Goal: Use online tool/utility: Utilize a website feature to perform a specific function

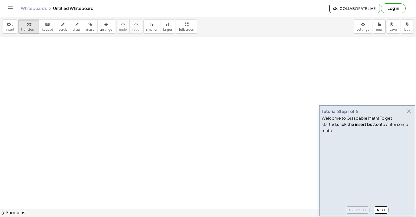
click at [386, 211] on button "Next" at bounding box center [381, 209] width 15 height 7
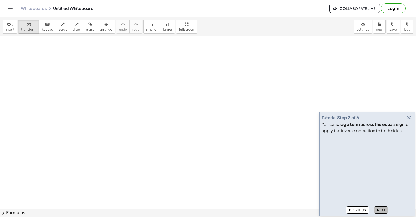
drag, startPoint x: 382, startPoint y: 209, endPoint x: 379, endPoint y: 208, distance: 3.1
click at [381, 209] on span "Next" at bounding box center [381, 210] width 8 height 4
click at [379, 209] on span "Next" at bounding box center [381, 210] width 8 height 4
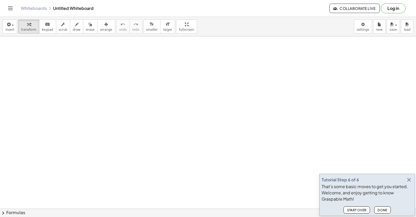
click at [379, 209] on span "Done" at bounding box center [383, 210] width 10 height 4
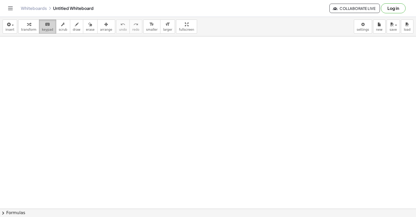
click at [42, 25] on div "keyboard" at bounding box center [47, 24] width 11 height 6
click at [42, 27] on div "keyboard" at bounding box center [47, 24] width 11 height 6
click at [33, 26] on div "button" at bounding box center [28, 24] width 15 height 6
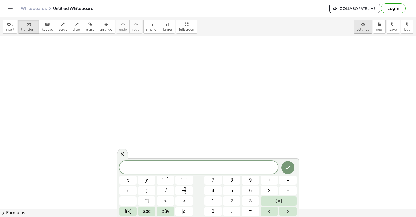
click at [363, 31] on body "Graspable Math Activities Get Started Activity Bank Assigned Work Classes White…" at bounding box center [208, 108] width 416 height 217
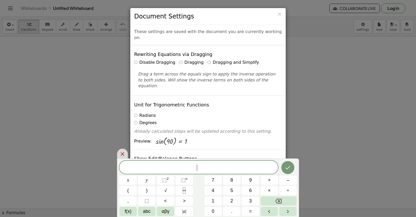
click at [124, 156] on icon at bounding box center [122, 154] width 6 height 6
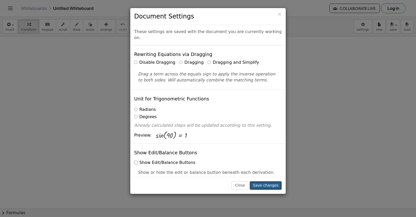
click at [268, 183] on button "Save changes" at bounding box center [266, 185] width 32 height 9
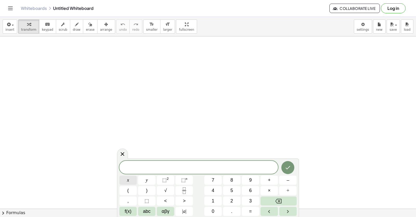
click at [121, 179] on button "x" at bounding box center [127, 180] width 17 height 9
click at [166, 182] on span "⬚" at bounding box center [164, 179] width 4 height 5
click at [288, 165] on icon "Done" at bounding box center [288, 166] width 6 height 6
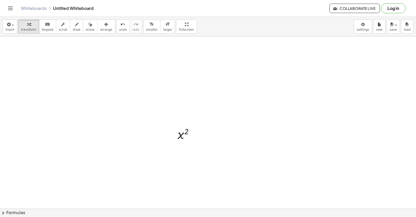
scroll to position [26, 0]
click at [302, 142] on div at bounding box center [208, 199] width 416 height 378
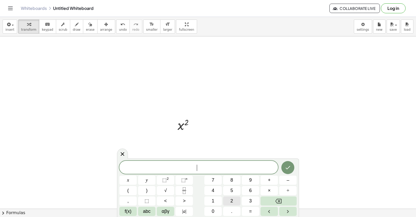
click at [228, 198] on button "2" at bounding box center [231, 200] width 17 height 9
click at [129, 180] on span "x" at bounding box center [128, 180] width 2 height 7
click at [286, 165] on icon "Done" at bounding box center [288, 167] width 6 height 6
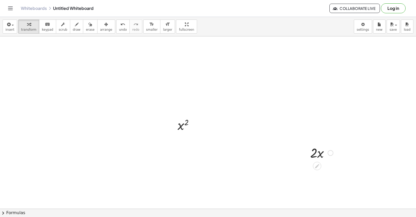
click at [319, 154] on div at bounding box center [322, 153] width 28 height 18
click at [101, 23] on div "button" at bounding box center [106, 24] width 12 height 6
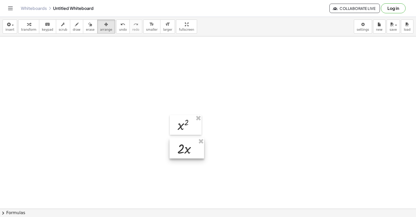
drag, startPoint x: 324, startPoint y: 155, endPoint x: 191, endPoint y: 151, distance: 133.2
click at [191, 151] on div at bounding box center [187, 148] width 35 height 20
click at [19, 29] on button "transform" at bounding box center [28, 27] width 21 height 14
click at [231, 123] on div at bounding box center [208, 199] width 416 height 378
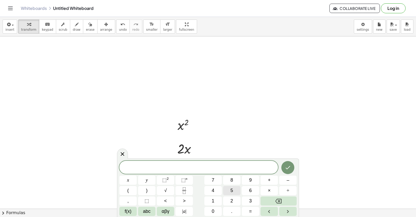
click at [233, 190] on button "5" at bounding box center [231, 190] width 17 height 9
click at [126, 182] on button "x" at bounding box center [127, 180] width 17 height 9
click at [181, 181] on span "⬚" at bounding box center [183, 179] width 4 height 5
click at [211, 188] on button "4" at bounding box center [212, 190] width 17 height 9
click at [292, 165] on button "Done" at bounding box center [287, 166] width 13 height 13
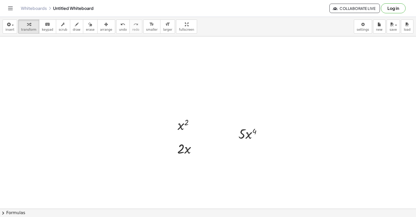
click at [285, 134] on div at bounding box center [208, 199] width 416 height 378
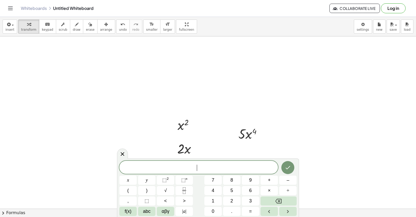
click at [187, 169] on span "​" at bounding box center [198, 167] width 159 height 7
click at [238, 199] on button "2" at bounding box center [231, 200] width 17 height 9
click at [215, 210] on button "0" at bounding box center [212, 211] width 17 height 9
click at [135, 182] on button "x" at bounding box center [127, 180] width 17 height 9
click at [183, 180] on span "⬚" at bounding box center [183, 179] width 4 height 5
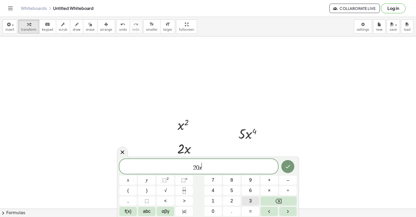
click at [252, 200] on span "3" at bounding box center [250, 200] width 3 height 7
click at [286, 168] on icon "Done" at bounding box center [288, 166] width 6 height 6
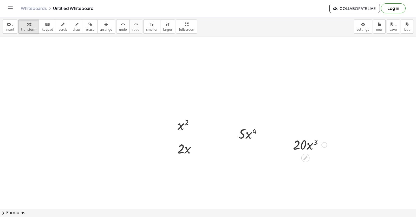
click at [304, 145] on div at bounding box center [309, 144] width 39 height 18
click at [100, 28] on span "arrange" at bounding box center [106, 30] width 12 height 4
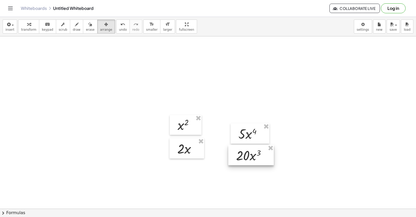
drag, startPoint x: 309, startPoint y: 141, endPoint x: 252, endPoint y: 152, distance: 57.9
click at [252, 152] on div at bounding box center [251, 155] width 46 height 20
click at [25, 30] on span "transform" at bounding box center [28, 30] width 15 height 4
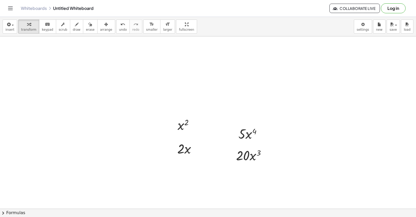
scroll to position [104, 0]
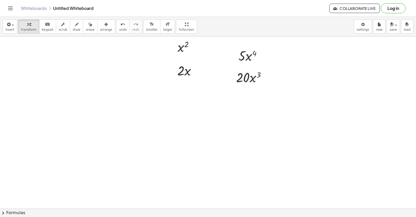
click at [232, 122] on div at bounding box center [208, 121] width 416 height 378
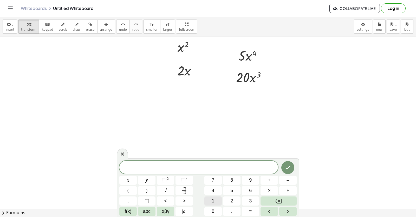
click at [217, 197] on button "1" at bounding box center [212, 200] width 17 height 9
click at [208, 211] on button "0" at bounding box center [212, 211] width 17 height 9
click at [121, 178] on button "x" at bounding box center [127, 180] width 17 height 9
click at [190, 181] on button "⬚ n" at bounding box center [184, 180] width 17 height 9
click at [245, 201] on button "3" at bounding box center [250, 200] width 17 height 9
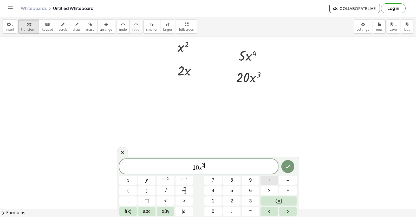
click at [270, 183] on span "+" at bounding box center [269, 180] width 3 height 7
click at [227, 199] on button "2" at bounding box center [231, 200] width 17 height 9
click at [126, 179] on button "x" at bounding box center [127, 180] width 17 height 9
click at [279, 200] on icon "Backspace" at bounding box center [278, 201] width 6 height 6
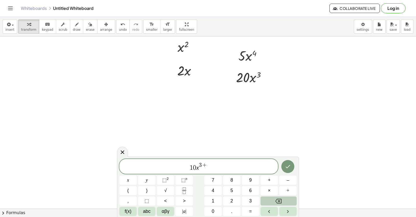
click at [281, 204] on button "Backspace" at bounding box center [279, 200] width 36 height 9
click at [204, 170] on span "1 0 x 3 ​" at bounding box center [198, 166] width 159 height 9
click at [209, 171] on span "1 0 x 3 ​" at bounding box center [198, 166] width 159 height 9
click at [269, 180] on span "+" at bounding box center [269, 180] width 3 height 7
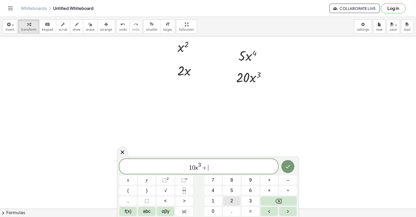
click at [232, 198] on span "2" at bounding box center [231, 200] width 3 height 7
click at [131, 182] on button "x" at bounding box center [127, 180] width 17 height 9
click at [287, 164] on icon "Done" at bounding box center [288, 166] width 6 height 6
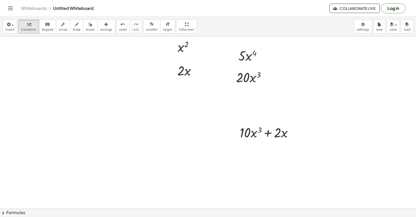
drag, startPoint x: 267, startPoint y: 163, endPoint x: 268, endPoint y: 160, distance: 2.9
click at [267, 163] on div at bounding box center [208, 121] width 416 height 378
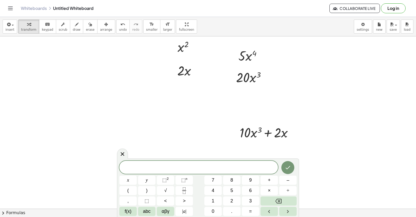
click at [253, 196] on div "​ x y ⬚ 2 ⬚ n 7 8 9 + – ( ) √ 4 5 6 × ÷ , ⬚ < > 1 2 3 f(x) abc αβγ | a | 0 . =" at bounding box center [207, 188] width 177 height 55
click at [254, 199] on button "3" at bounding box center [250, 200] width 17 height 9
click at [229, 211] on button "." at bounding box center [231, 211] width 17 height 9
click at [214, 201] on button "1" at bounding box center [212, 200] width 17 height 9
click at [213, 210] on span "0" at bounding box center [213, 211] width 3 height 7
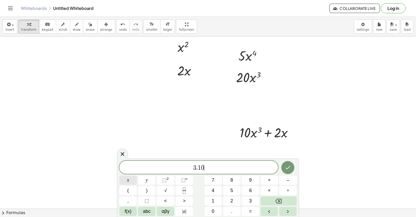
click at [127, 181] on span "x" at bounding box center [128, 180] width 2 height 7
click at [189, 183] on button "⬚ n" at bounding box center [184, 180] width 17 height 9
click at [248, 201] on button "3" at bounding box center [250, 200] width 17 height 9
click at [287, 180] on span "–" at bounding box center [288, 180] width 3 height 7
click at [216, 199] on button "1" at bounding box center [212, 200] width 17 height 9
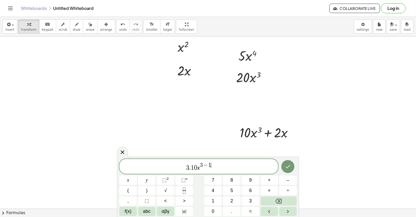
click at [210, 169] on span "3 . 1 0 x 3 − 1 ​" at bounding box center [198, 166] width 159 height 9
click at [216, 169] on span "3 . 1 0 x 3 − 1 ​" at bounding box center [198, 166] width 159 height 9
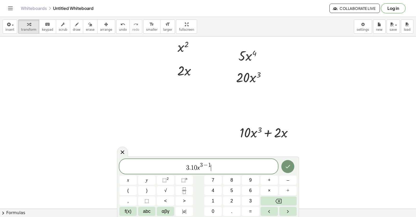
click at [216, 169] on span "3 . 1 0 x 3 − 1 ​" at bounding box center [198, 166] width 159 height 9
click at [271, 180] on button "+" at bounding box center [269, 180] width 17 height 9
click at [232, 199] on span "2" at bounding box center [231, 200] width 3 height 7
click at [127, 180] on button "x" at bounding box center [127, 180] width 17 height 9
click at [182, 180] on span "⬚" at bounding box center [183, 179] width 4 height 5
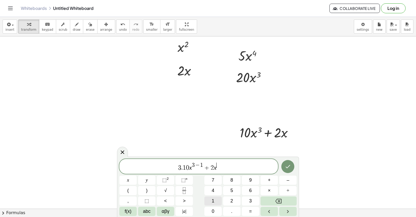
click at [215, 203] on button "1" at bounding box center [212, 200] width 17 height 9
click at [287, 179] on span "–" at bounding box center [288, 180] width 3 height 7
click at [215, 202] on button "1" at bounding box center [212, 200] width 17 height 9
click at [179, 170] on span "1" at bounding box center [180, 168] width 3 height 6
click at [128, 201] on span "," at bounding box center [127, 200] width 1 height 7
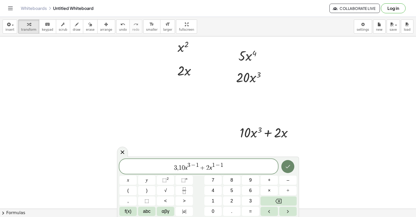
click at [287, 162] on button "Done" at bounding box center [287, 166] width 13 height 13
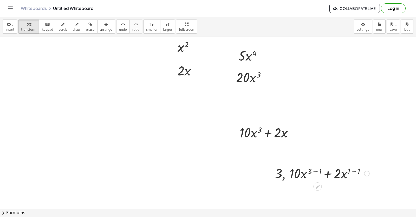
click at [321, 185] on div at bounding box center [317, 186] width 8 height 8
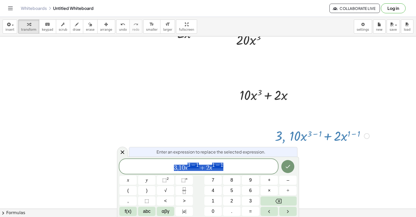
scroll to position [142, 0]
click at [178, 168] on span "," at bounding box center [178, 168] width 2 height 6
click at [274, 189] on button "×" at bounding box center [269, 190] width 17 height 9
click at [286, 165] on icon "Done" at bounding box center [288, 166] width 6 height 6
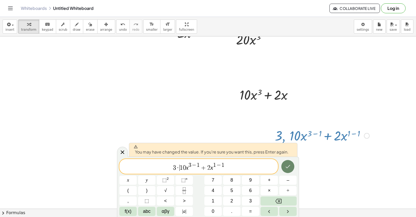
click at [288, 167] on icon "Done" at bounding box center [288, 166] width 5 height 3
click at [288, 167] on div at bounding box center [208, 84] width 416 height 378
click at [288, 167] on icon "Done" at bounding box center [288, 166] width 6 height 6
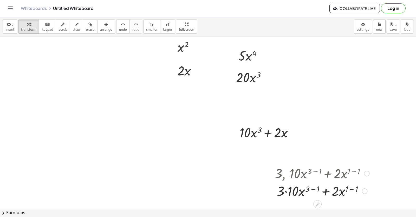
scroll to position [182, 0]
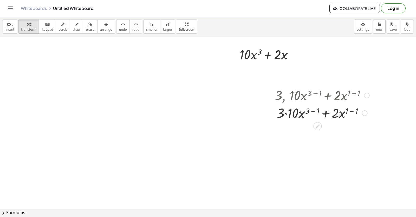
click at [287, 113] on div at bounding box center [322, 113] width 100 height 18
click at [305, 126] on div at bounding box center [322, 130] width 100 height 18
click at [307, 127] on div at bounding box center [322, 130] width 100 height 18
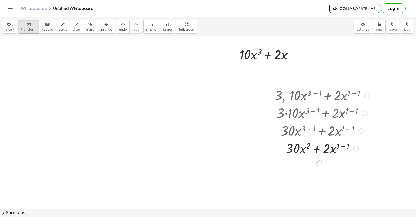
scroll to position [206, 0]
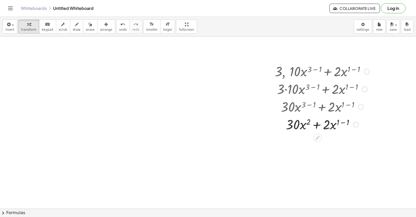
click at [344, 123] on div at bounding box center [322, 124] width 100 height 18
click at [343, 121] on div at bounding box center [322, 124] width 100 height 18
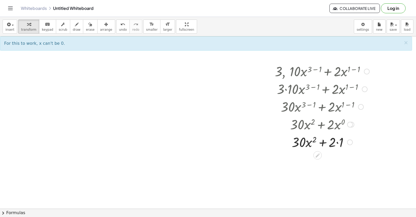
click at [339, 146] on div at bounding box center [322, 142] width 100 height 18
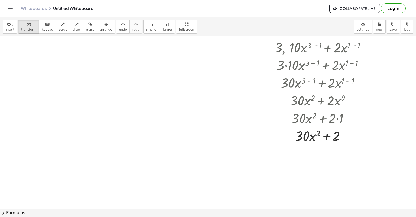
scroll to position [336, 0]
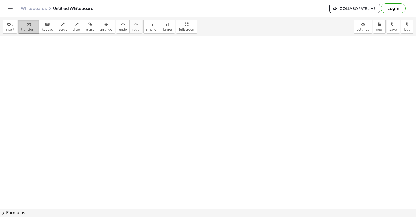
click at [28, 23] on icon "button" at bounding box center [29, 24] width 4 height 6
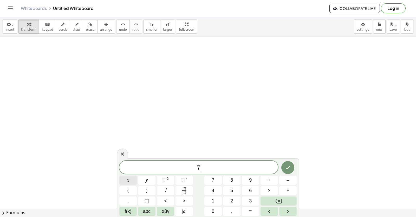
click at [125, 178] on button "x" at bounding box center [127, 180] width 17 height 9
click at [191, 182] on button "⬚ n" at bounding box center [184, 180] width 17 height 9
click at [246, 198] on button "3" at bounding box center [250, 200] width 17 height 9
click at [285, 180] on button "–" at bounding box center [287, 180] width 17 height 9
click at [227, 202] on button "2" at bounding box center [231, 200] width 17 height 9
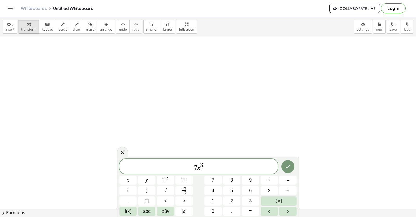
click at [203, 170] on span "7 x 3 ​" at bounding box center [198, 166] width 159 height 9
click at [204, 169] on span "7 x 3 ​" at bounding box center [198, 166] width 159 height 9
click at [231, 199] on span "2" at bounding box center [231, 200] width 3 height 7
click at [124, 180] on button "x" at bounding box center [127, 180] width 17 height 9
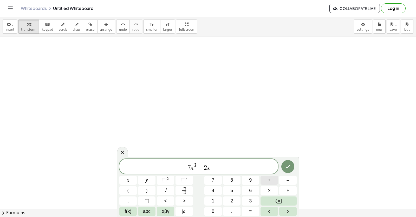
click at [268, 182] on span "+" at bounding box center [269, 180] width 3 height 7
click at [233, 191] on span "5" at bounding box center [231, 190] width 3 height 7
click at [288, 164] on icon "Done" at bounding box center [288, 166] width 6 height 6
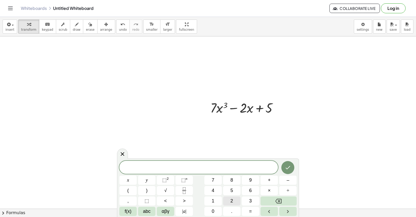
click at [231, 199] on span "2" at bounding box center [231, 200] width 3 height 7
click at [213, 201] on span "1" at bounding box center [213, 200] width 3 height 7
click at [130, 180] on button "x" at bounding box center [127, 180] width 17 height 9
click at [184, 181] on span "⬚" at bounding box center [183, 179] width 4 height 5
click at [227, 201] on button "2" at bounding box center [231, 200] width 17 height 9
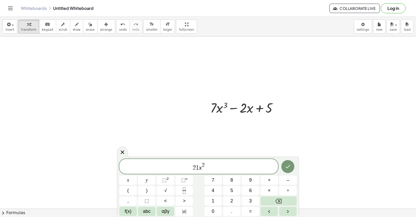
click at [208, 171] on span "2 1 x 2 ​" at bounding box center [198, 166] width 159 height 9
click at [293, 181] on button "–" at bounding box center [287, 180] width 17 height 9
click at [233, 199] on span "2" at bounding box center [231, 200] width 3 height 7
click at [291, 168] on icon "Done" at bounding box center [288, 166] width 6 height 6
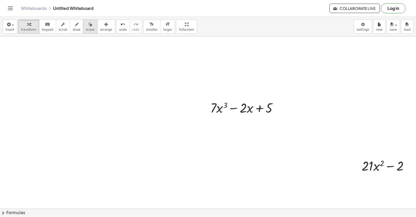
click at [86, 27] on button "erase" at bounding box center [90, 27] width 14 height 14
click at [104, 27] on icon "button" at bounding box center [106, 24] width 4 height 6
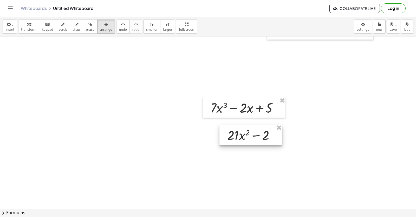
drag, startPoint x: 374, startPoint y: 164, endPoint x: 236, endPoint y: 127, distance: 142.6
click at [237, 132] on div at bounding box center [250, 135] width 63 height 20
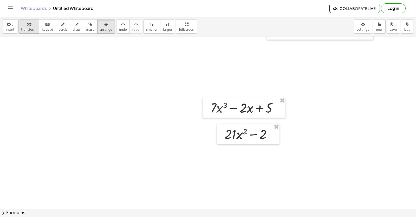
click at [29, 33] on button "transform" at bounding box center [28, 27] width 21 height 14
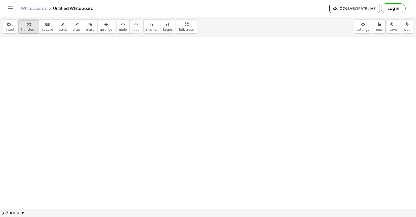
scroll to position [520, 0]
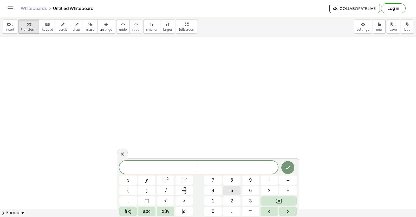
click at [232, 191] on span "5" at bounding box center [231, 190] width 3 height 7
click at [128, 182] on span "x" at bounding box center [128, 180] width 2 height 7
click at [184, 180] on span "⬚" at bounding box center [183, 179] width 4 height 5
click at [215, 190] on button "4" at bounding box center [212, 190] width 17 height 9
click at [205, 171] on span "5 x 4 ​" at bounding box center [198, 166] width 159 height 9
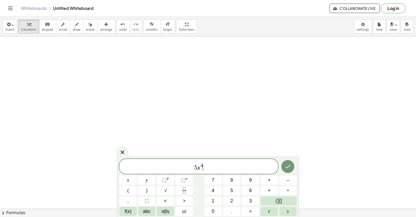
click at [205, 171] on span "5 x 4 ​" at bounding box center [198, 166] width 159 height 9
click at [205, 164] on span "5 x 4 ​" at bounding box center [198, 166] width 159 height 9
click at [267, 182] on button "+" at bounding box center [269, 180] width 17 height 9
click at [247, 198] on button "3" at bounding box center [250, 200] width 17 height 9
click at [131, 182] on button "x" at bounding box center [127, 180] width 17 height 9
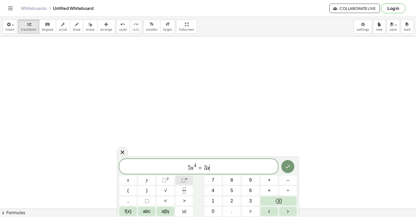
click at [183, 182] on span "⬚" at bounding box center [183, 179] width 4 height 5
click at [168, 179] on sup "2" at bounding box center [168, 179] width 2 height 4
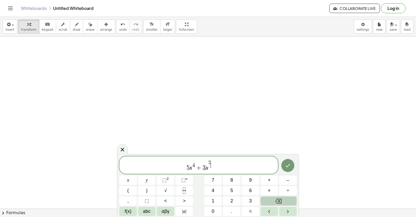
click at [286, 200] on button "Backspace" at bounding box center [279, 200] width 36 height 9
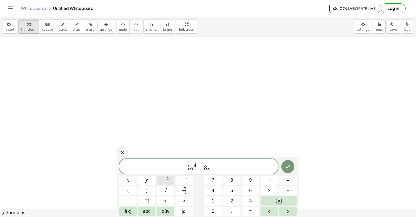
click at [165, 176] on button "⬚ 2" at bounding box center [165, 180] width 17 height 9
click at [267, 180] on button "+" at bounding box center [269, 180] width 17 height 9
click at [232, 192] on span "5" at bounding box center [231, 190] width 3 height 7
click at [132, 180] on button "x" at bounding box center [127, 180] width 17 height 9
click at [285, 180] on button "–" at bounding box center [287, 180] width 17 height 9
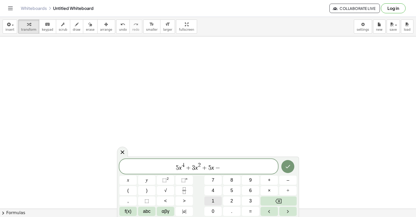
click at [216, 203] on button "1" at bounding box center [212, 200] width 17 height 9
click at [216, 207] on button "0" at bounding box center [212, 211] width 17 height 9
click at [285, 166] on icon "Done" at bounding box center [288, 166] width 6 height 6
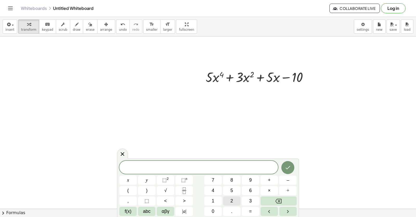
click at [228, 199] on button "2" at bounding box center [231, 200] width 17 height 9
click at [215, 209] on button "0" at bounding box center [212, 211] width 17 height 9
click at [132, 179] on button "x" at bounding box center [127, 180] width 17 height 9
click at [186, 180] on sup "n" at bounding box center [187, 179] width 2 height 4
click at [250, 202] on span "3" at bounding box center [250, 200] width 3 height 7
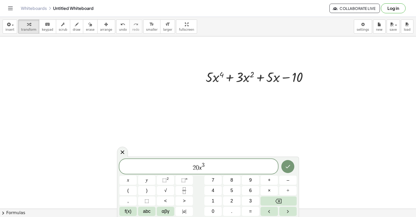
click at [209, 169] on span "2 0 x 3 ​" at bounding box center [198, 166] width 159 height 9
click at [269, 180] on span "+" at bounding box center [269, 180] width 3 height 7
click at [253, 187] on button "6" at bounding box center [250, 190] width 17 height 9
click at [121, 180] on button "x" at bounding box center [127, 180] width 17 height 9
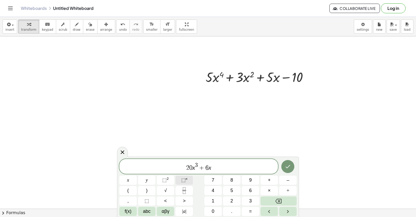
click at [189, 182] on button "⬚ n" at bounding box center [184, 180] width 17 height 9
click at [211, 201] on button "1" at bounding box center [212, 200] width 17 height 9
click at [217, 169] on span "2 0 x 3 + 6 x 1 ​" at bounding box center [198, 166] width 159 height 9
click at [269, 179] on span "+" at bounding box center [269, 180] width 3 height 7
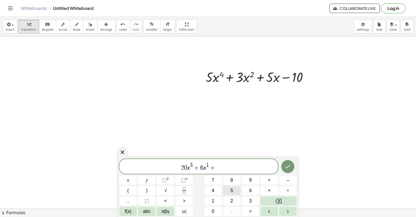
click at [229, 190] on button "5" at bounding box center [231, 190] width 17 height 9
click at [125, 178] on button "x" at bounding box center [127, 180] width 17 height 9
click at [275, 200] on button "Backspace" at bounding box center [279, 200] width 36 height 9
click at [289, 161] on button "Done" at bounding box center [287, 166] width 13 height 13
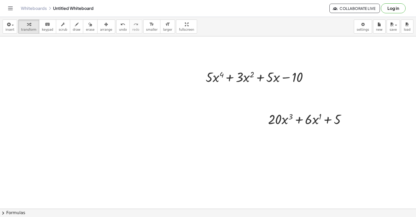
drag, startPoint x: 95, startPoint y: 27, endPoint x: 283, endPoint y: 99, distance: 201.3
click at [115, 32] on div "insert select one: Math Expression Function Text Youtube Video Graphing Geometr…" at bounding box center [208, 27] width 416 height 20
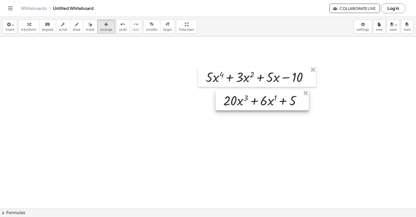
drag, startPoint x: 313, startPoint y: 126, endPoint x: 268, endPoint y: 107, distance: 48.5
click at [268, 107] on div at bounding box center [262, 100] width 93 height 20
click at [25, 29] on span "transform" at bounding box center [28, 30] width 15 height 4
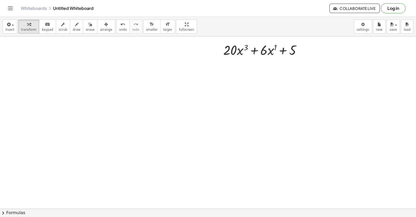
scroll to position [598, 0]
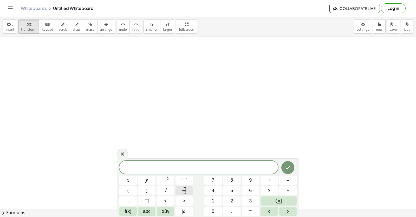
click at [181, 190] on button "Fraction" at bounding box center [184, 190] width 17 height 9
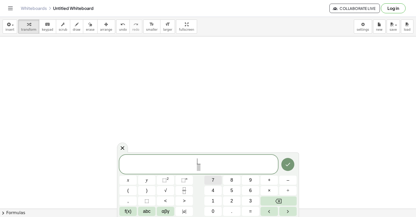
click at [213, 182] on span "7" at bounding box center [213, 180] width 3 height 7
click at [199, 167] on span at bounding box center [199, 167] width 4 height 7
click at [128, 179] on span "x" at bounding box center [128, 180] width 2 height 7
click at [188, 178] on button "⬚ n" at bounding box center [184, 180] width 17 height 9
click at [248, 202] on button "3" at bounding box center [250, 200] width 17 height 9
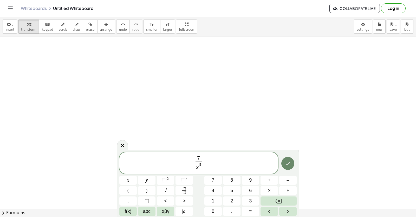
click at [286, 164] on icon "Done" at bounding box center [288, 163] width 6 height 6
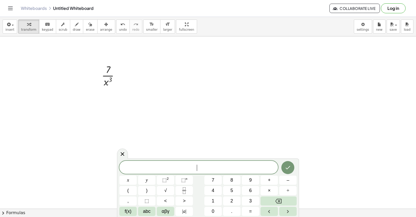
drag, startPoint x: 211, startPoint y: 88, endPoint x: 204, endPoint y: 89, distance: 7.3
click at [123, 153] on icon at bounding box center [122, 154] width 6 height 6
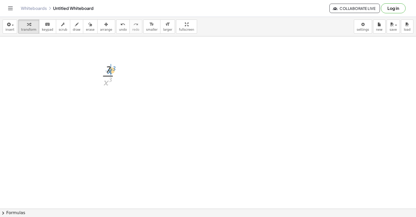
drag, startPoint x: 106, startPoint y: 83, endPoint x: 109, endPoint y: 72, distance: 12.0
click at [109, 72] on div at bounding box center [112, 75] width 27 height 26
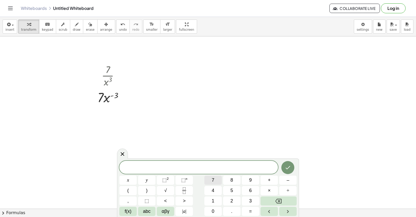
click at [212, 180] on span "7" at bounding box center [213, 180] width 3 height 7
click at [271, 190] on button "×" at bounding box center [269, 190] width 17 height 9
click at [291, 179] on button "–" at bounding box center [287, 180] width 17 height 9
click at [248, 201] on button "3" at bounding box center [250, 200] width 17 height 9
click at [128, 180] on span "x" at bounding box center [128, 180] width 2 height 7
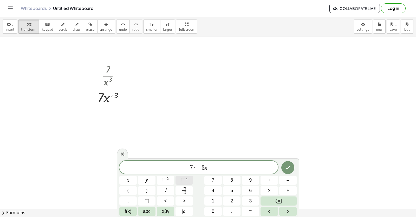
click at [188, 180] on button "⬚ n" at bounding box center [184, 180] width 17 height 9
click at [283, 180] on button "–" at bounding box center [287, 180] width 17 height 9
click at [251, 201] on span "3" at bounding box center [250, 200] width 3 height 7
click at [289, 180] on span "–" at bounding box center [288, 180] width 3 height 7
click at [212, 201] on span "1" at bounding box center [213, 200] width 3 height 7
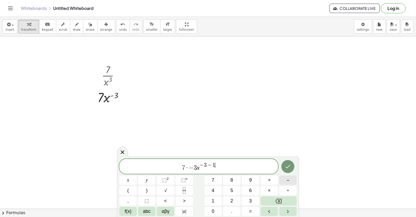
click at [292, 178] on button "–" at bounding box center [287, 180] width 17 height 9
click at [292, 167] on button "Done" at bounding box center [287, 166] width 13 height 13
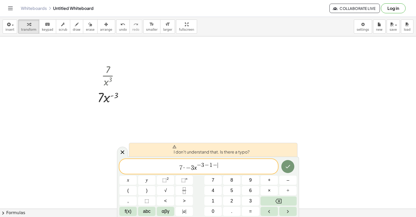
click at [281, 162] on div at bounding box center [287, 166] width 17 height 15
click at [286, 166] on icon "Done" at bounding box center [288, 166] width 6 height 6
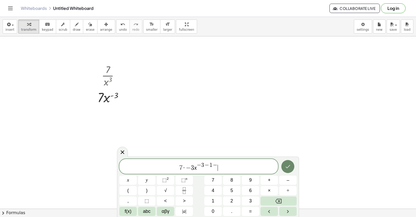
click at [283, 167] on button "Done" at bounding box center [287, 166] width 13 height 13
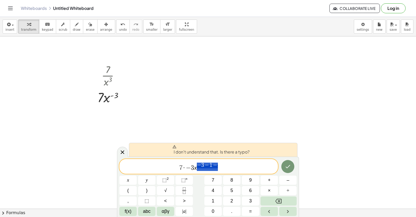
click at [219, 165] on span "7 · − 3 x − 3 − 1 −" at bounding box center [198, 166] width 159 height 9
click at [218, 161] on div "7 · − 3 x − 3 − 1 − ​" at bounding box center [198, 166] width 159 height 15
click at [218, 162] on div "******** 7 · − 3 x − 3 − 1 −" at bounding box center [198, 166] width 159 height 15
click at [218, 162] on span "7 · − 3 x − 3 − 1 − ​" at bounding box center [198, 166] width 159 height 9
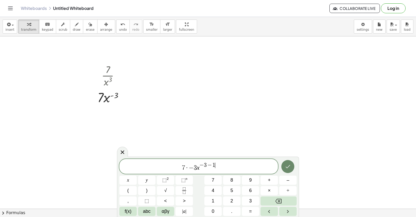
click at [288, 165] on icon "Done" at bounding box center [288, 166] width 6 height 6
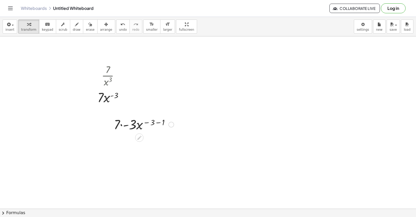
click at [125, 124] on div at bounding box center [143, 124] width 65 height 18
click at [152, 140] on div at bounding box center [143, 142] width 65 height 18
click at [150, 140] on div at bounding box center [143, 142] width 65 height 18
click at [156, 139] on div at bounding box center [143, 142] width 65 height 18
drag, startPoint x: 156, startPoint y: 139, endPoint x: 152, endPoint y: 144, distance: 5.9
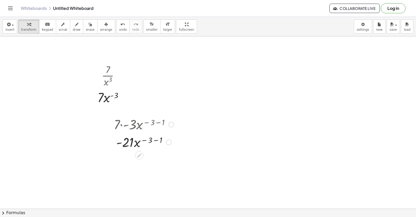
click at [156, 140] on div at bounding box center [143, 142] width 65 height 18
drag, startPoint x: 146, startPoint y: 160, endPoint x: 133, endPoint y: 175, distance: 19.5
drag, startPoint x: 128, startPoint y: 178, endPoint x: 152, endPoint y: 191, distance: 26.9
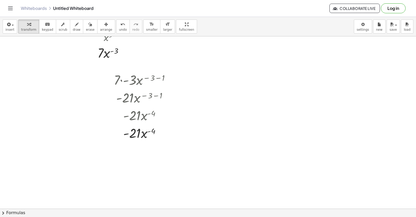
scroll to position [650, 0]
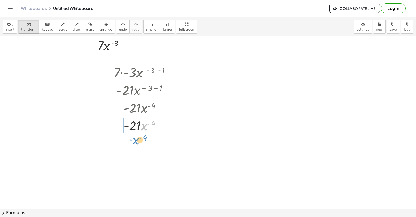
drag, startPoint x: 143, startPoint y: 129, endPoint x: 134, endPoint y: 141, distance: 15.3
drag, startPoint x: 134, startPoint y: 141, endPoint x: 127, endPoint y: 125, distance: 17.5
drag, startPoint x: 127, startPoint y: 125, endPoint x: 150, endPoint y: 136, distance: 24.7
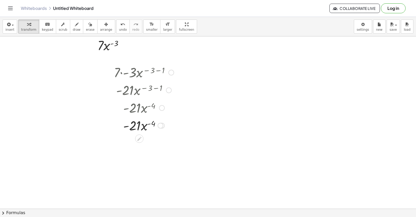
click at [142, 125] on div at bounding box center [143, 125] width 65 height 18
drag, startPoint x: 145, startPoint y: 126, endPoint x: 138, endPoint y: 136, distance: 12.2
click at [117, 28] on div "undo undo redo redo" at bounding box center [129, 27] width 26 height 14
click at [117, 28] on button "undo undo" at bounding box center [123, 27] width 14 height 14
click at [151, 124] on div at bounding box center [144, 125] width 64 height 18
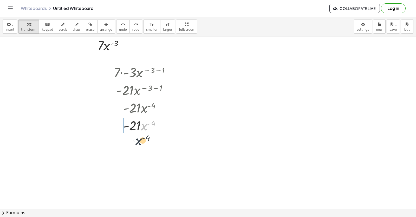
drag, startPoint x: 142, startPoint y: 127, endPoint x: 131, endPoint y: 138, distance: 15.6
drag, startPoint x: 126, startPoint y: 127, endPoint x: 158, endPoint y: 126, distance: 31.5
click at [167, 126] on div at bounding box center [143, 125] width 65 height 18
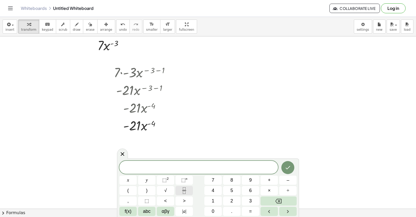
click at [184, 189] on icon "Fraction" at bounding box center [184, 190] width 7 height 7
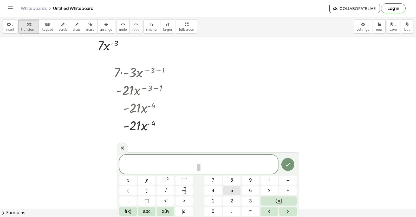
click at [236, 190] on button "5" at bounding box center [231, 190] width 17 height 9
click at [201, 168] on span at bounding box center [199, 167] width 4 height 7
click at [133, 180] on button "x" at bounding box center [127, 180] width 17 height 9
click at [185, 183] on span "⬚ n" at bounding box center [184, 180] width 6 height 7
click at [234, 189] on button "5" at bounding box center [231, 190] width 17 height 9
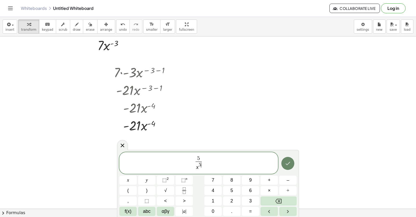
click at [286, 164] on icon "Done" at bounding box center [288, 162] width 5 height 3
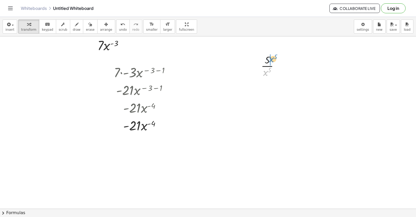
drag, startPoint x: 265, startPoint y: 71, endPoint x: 271, endPoint y: 58, distance: 14.5
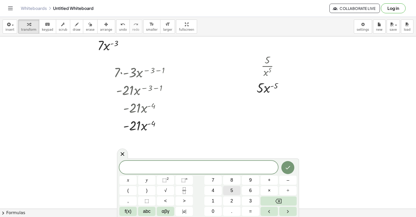
click at [234, 186] on button "5" at bounding box center [231, 190] width 17 height 9
click at [271, 189] on button "×" at bounding box center [269, 190] width 17 height 9
click at [286, 183] on button "–" at bounding box center [287, 180] width 17 height 9
click at [236, 188] on button "5" at bounding box center [231, 190] width 17 height 9
click at [126, 182] on button "x" at bounding box center [127, 180] width 17 height 9
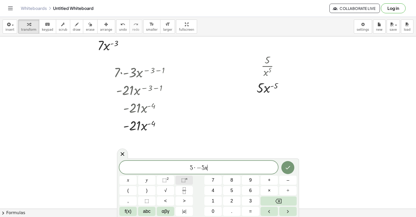
click at [188, 180] on button "⬚ n" at bounding box center [184, 180] width 17 height 9
click at [288, 180] on span "–" at bounding box center [288, 180] width 3 height 7
click at [235, 191] on button "5" at bounding box center [231, 190] width 17 height 9
click at [288, 180] on span "–" at bounding box center [288, 180] width 3 height 7
click at [214, 200] on span "1" at bounding box center [213, 200] width 3 height 7
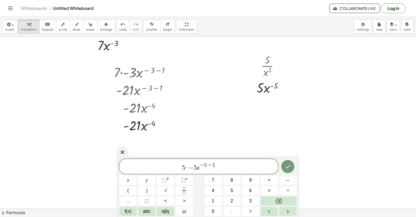
click at [281, 169] on div at bounding box center [287, 166] width 17 height 15
click at [286, 167] on icon "Done" at bounding box center [288, 166] width 6 height 6
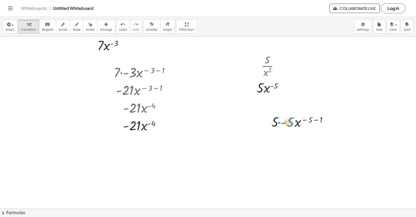
click at [291, 121] on div at bounding box center [302, 122] width 66 height 18
click at [99, 33] on button "arrange" at bounding box center [106, 27] width 18 height 14
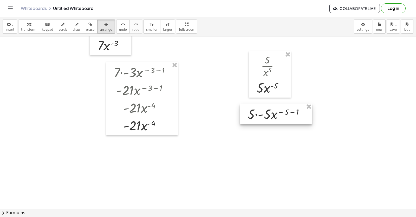
drag, startPoint x: 290, startPoint y: 120, endPoint x: 264, endPoint y: 112, distance: 27.8
click at [264, 112] on div at bounding box center [276, 114] width 72 height 20
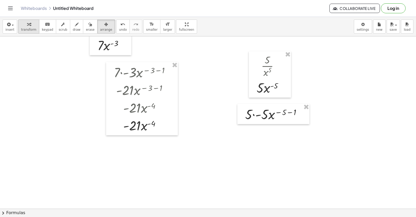
click at [25, 29] on span "transform" at bounding box center [28, 30] width 15 height 4
click at [255, 113] on div at bounding box center [276, 114] width 66 height 18
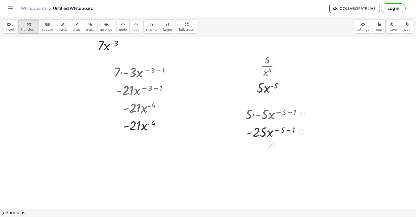
click at [286, 129] on div at bounding box center [276, 132] width 66 height 18
drag, startPoint x: 277, startPoint y: 151, endPoint x: 278, endPoint y: 160, distance: 9.4
click at [274, 171] on div at bounding box center [276, 171] width 66 height 26
drag, startPoint x: 145, startPoint y: 128, endPoint x: 148, endPoint y: 140, distance: 13.1
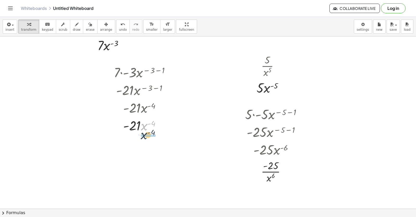
drag, startPoint x: 145, startPoint y: 125, endPoint x: 144, endPoint y: 134, distance: 9.4
click at [144, 134] on div "· 7 · - 3 · x ( − 3 − 1 ) · - 21 · x ( − 3 − 1 ) · - 21 · x ( - 4 ) · x ( - 4 )…" at bounding box center [142, 98] width 72 height 73
click at [142, 149] on div at bounding box center [143, 147] width 65 height 26
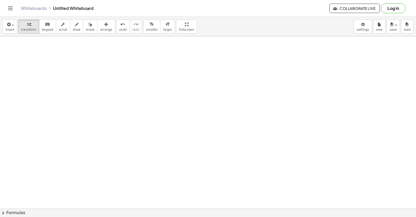
scroll to position [823, 0]
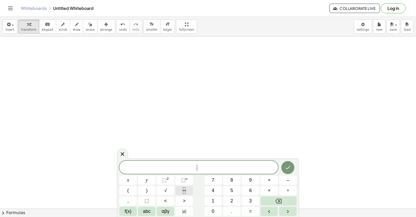
click at [186, 193] on icon "Fraction" at bounding box center [184, 190] width 7 height 7
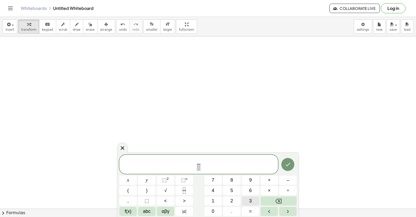
click at [250, 202] on span "3" at bounding box center [250, 200] width 3 height 7
click at [197, 167] on span "​" at bounding box center [199, 167] width 4 height 7
click at [128, 179] on span "x" at bounding box center [128, 180] width 2 height 7
click at [180, 182] on button "⬚ n" at bounding box center [184, 180] width 17 height 9
click at [251, 200] on span "3" at bounding box center [250, 200] width 3 height 7
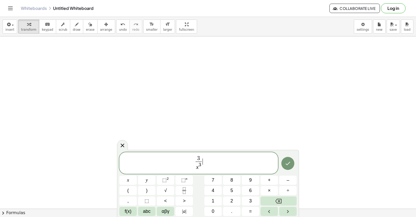
click at [203, 161] on span "3 x 3 ​ ​" at bounding box center [198, 163] width 159 height 16
click at [273, 180] on button "+" at bounding box center [269, 180] width 17 height 9
click at [183, 187] on button "Fraction" at bounding box center [184, 190] width 17 height 9
click at [232, 197] on span "2" at bounding box center [231, 200] width 3 height 7
click at [206, 167] on span at bounding box center [207, 164] width 4 height 7
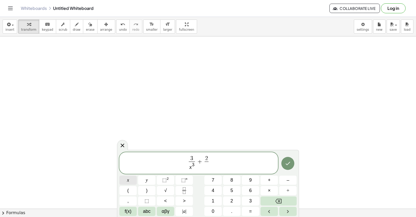
click at [134, 179] on button "x" at bounding box center [127, 180] width 17 height 9
click at [187, 179] on button "⬚ n" at bounding box center [184, 180] width 17 height 9
click at [210, 189] on button "4" at bounding box center [212, 190] width 17 height 9
click at [282, 163] on button "Done" at bounding box center [287, 163] width 13 height 13
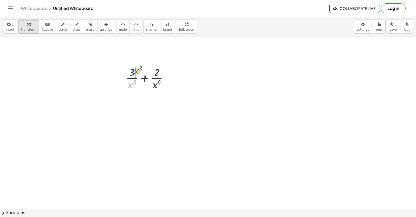
drag, startPoint x: 132, startPoint y: 86, endPoint x: 138, endPoint y: 72, distance: 15.3
click at [138, 72] on div at bounding box center [148, 78] width 51 height 26
drag, startPoint x: 159, startPoint y: 109, endPoint x: 164, endPoint y: 96, distance: 13.7
click at [164, 96] on div at bounding box center [149, 104] width 61 height 26
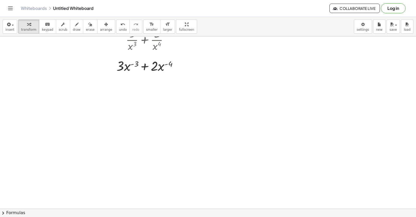
scroll to position [839, 0]
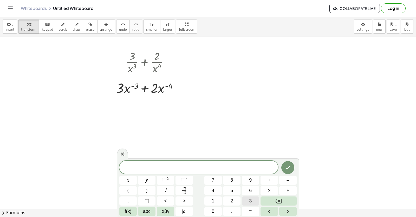
click at [245, 198] on button "3" at bounding box center [250, 200] width 17 height 9
click at [271, 189] on button "×" at bounding box center [269, 190] width 17 height 9
click at [289, 180] on span "–" at bounding box center [288, 180] width 3 height 7
click at [254, 204] on button "3" at bounding box center [250, 200] width 17 height 9
click at [126, 179] on button "x" at bounding box center [127, 180] width 17 height 9
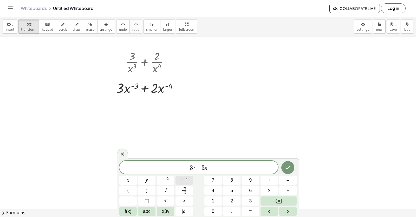
click at [185, 181] on span "⬚" at bounding box center [183, 179] width 4 height 5
click at [285, 181] on button "–" at bounding box center [287, 180] width 17 height 9
click at [253, 199] on button "3" at bounding box center [250, 200] width 17 height 9
click at [287, 180] on span "–" at bounding box center [288, 180] width 3 height 7
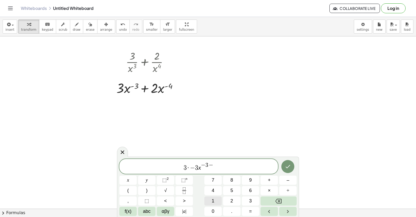
click at [212, 200] on span "1" at bounding box center [213, 200] width 3 height 7
click at [216, 169] on span "3 · − 3 x − 3 − 1 ​" at bounding box center [198, 166] width 159 height 9
click at [269, 179] on span "+" at bounding box center [269, 180] width 3 height 7
click at [234, 201] on button "2" at bounding box center [231, 200] width 17 height 9
click at [270, 189] on span "×" at bounding box center [269, 190] width 3 height 7
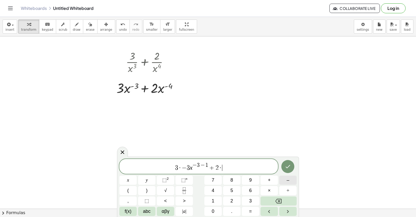
click at [291, 177] on button "–" at bounding box center [287, 180] width 17 height 9
click at [214, 190] on span "4" at bounding box center [213, 190] width 3 height 7
click at [129, 178] on span "x" at bounding box center [128, 180] width 2 height 7
click at [186, 177] on sup "n" at bounding box center [187, 179] width 2 height 4
click at [286, 182] on button "–" at bounding box center [287, 180] width 17 height 9
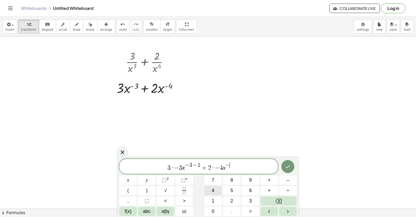
click at [212, 189] on span "4" at bounding box center [213, 190] width 3 height 7
click at [288, 178] on span "–" at bounding box center [288, 180] width 3 height 7
click at [217, 202] on button "1" at bounding box center [212, 200] width 17 height 9
click at [285, 168] on icon "Done" at bounding box center [288, 166] width 6 height 6
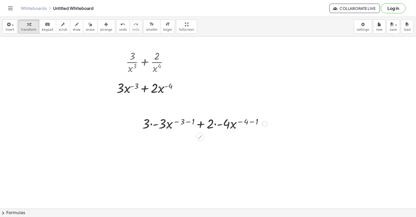
click at [165, 123] on div at bounding box center [205, 123] width 130 height 18
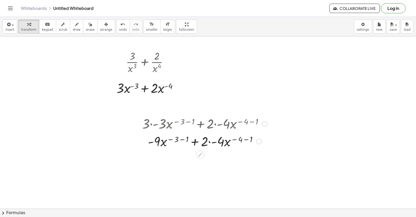
click at [180, 139] on div at bounding box center [205, 141] width 130 height 18
click at [201, 161] on div at bounding box center [205, 159] width 130 height 18
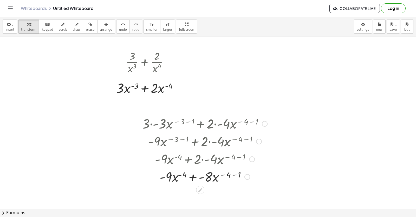
click at [225, 175] on div at bounding box center [205, 176] width 130 height 18
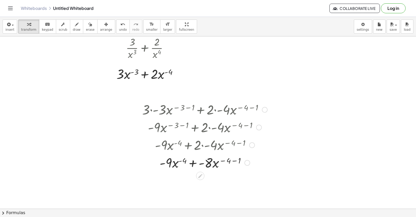
scroll to position [865, 0]
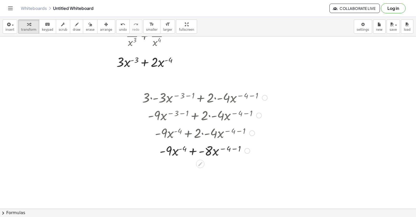
click at [229, 148] on div at bounding box center [205, 150] width 130 height 18
click at [225, 148] on div at bounding box center [205, 150] width 130 height 18
click at [224, 150] on div at bounding box center [205, 150] width 130 height 18
click at [235, 149] on div at bounding box center [205, 150] width 130 height 18
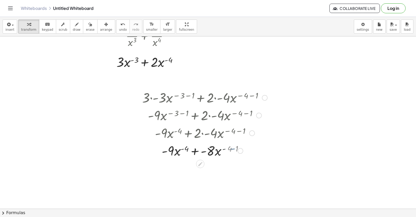
click at [235, 149] on div at bounding box center [205, 150] width 130 height 18
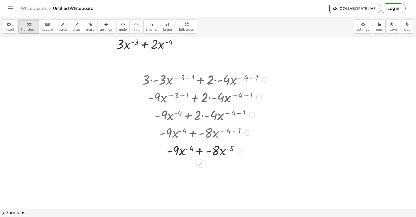
scroll to position [917, 0]
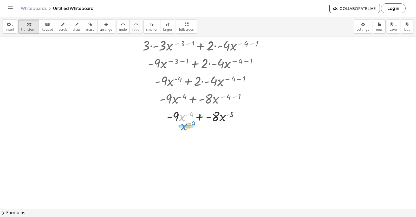
drag, startPoint x: 185, startPoint y: 117, endPoint x: 187, endPoint y: 126, distance: 9.3
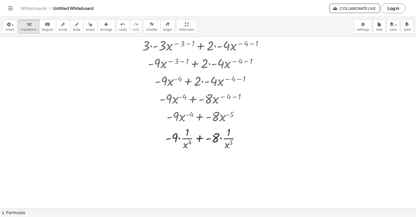
drag, startPoint x: 270, startPoint y: 21, endPoint x: 178, endPoint y: 76, distance: 106.7
drag, startPoint x: 178, startPoint y: 76, endPoint x: 319, endPoint y: 152, distance: 159.3
click at [179, 136] on div at bounding box center [205, 138] width 130 height 26
click at [215, 164] on div at bounding box center [205, 164] width 130 height 26
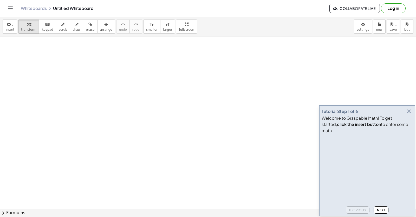
click at [410, 114] on icon "button" at bounding box center [409, 111] width 6 height 6
